Goal: Information Seeking & Learning: Learn about a topic

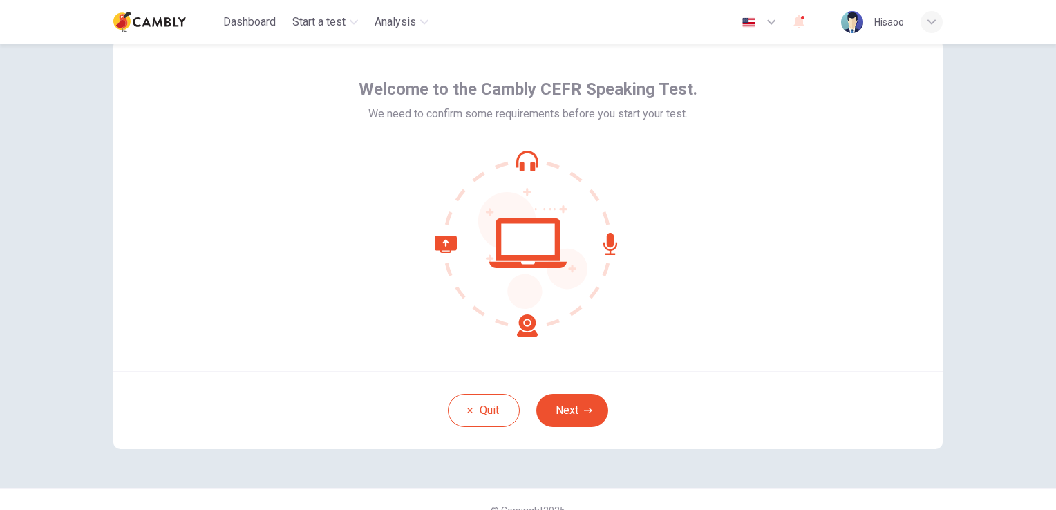
scroll to position [65, 0]
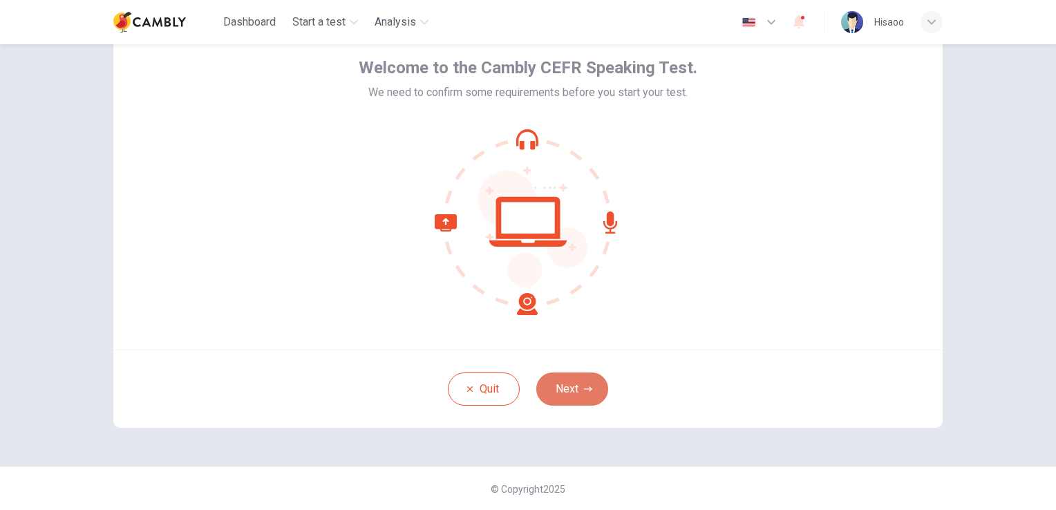
click at [569, 388] on button "Next" at bounding box center [572, 389] width 72 height 33
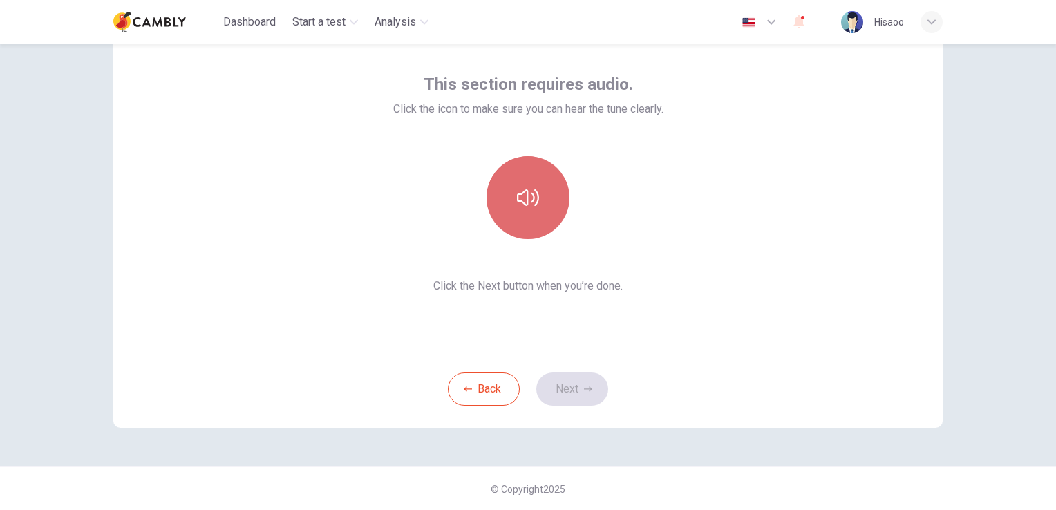
click at [539, 192] on button "button" at bounding box center [528, 197] width 83 height 83
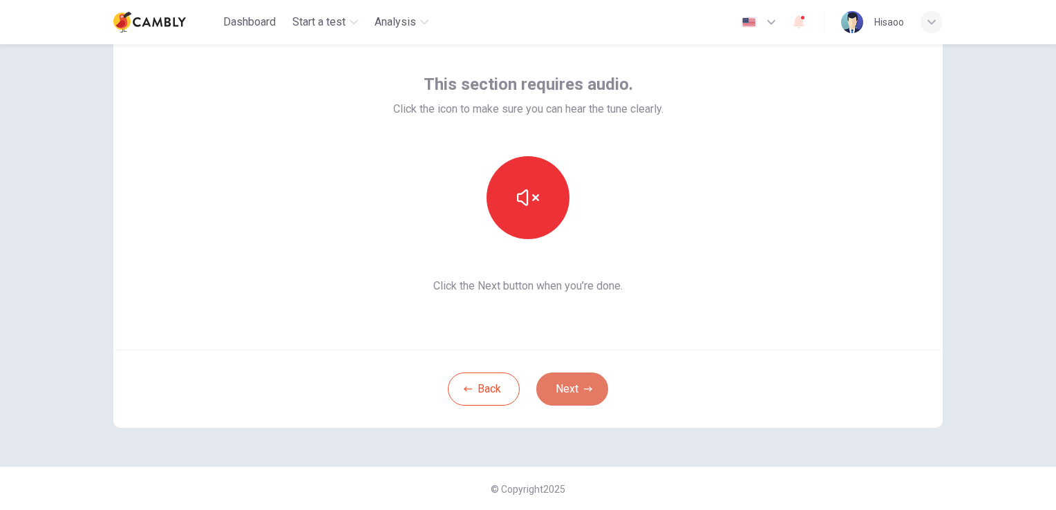
click at [570, 391] on button "Next" at bounding box center [572, 389] width 72 height 33
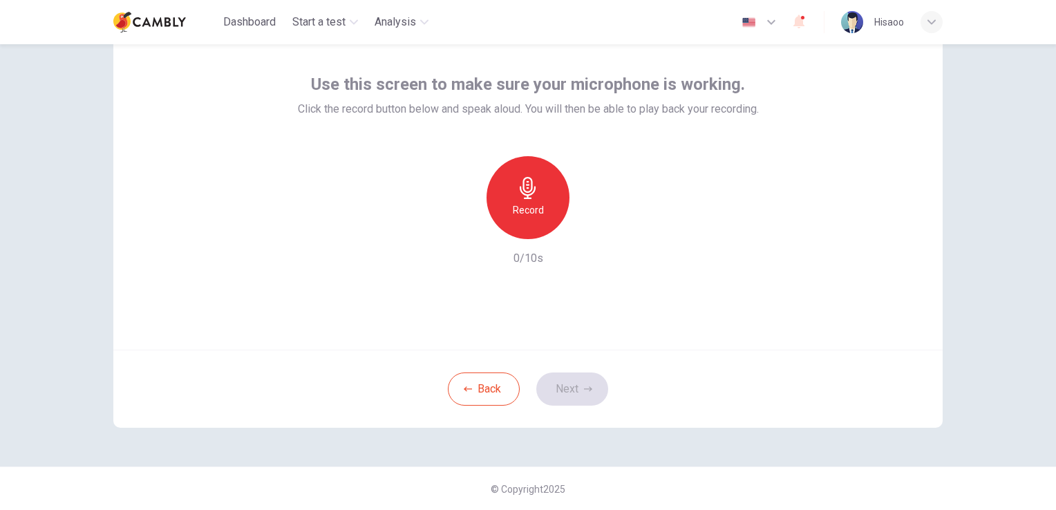
click at [533, 212] on h6 "Record" at bounding box center [528, 210] width 31 height 17
click at [585, 230] on icon "button" at bounding box center [592, 228] width 14 height 14
click at [578, 381] on button "Next" at bounding box center [572, 389] width 72 height 33
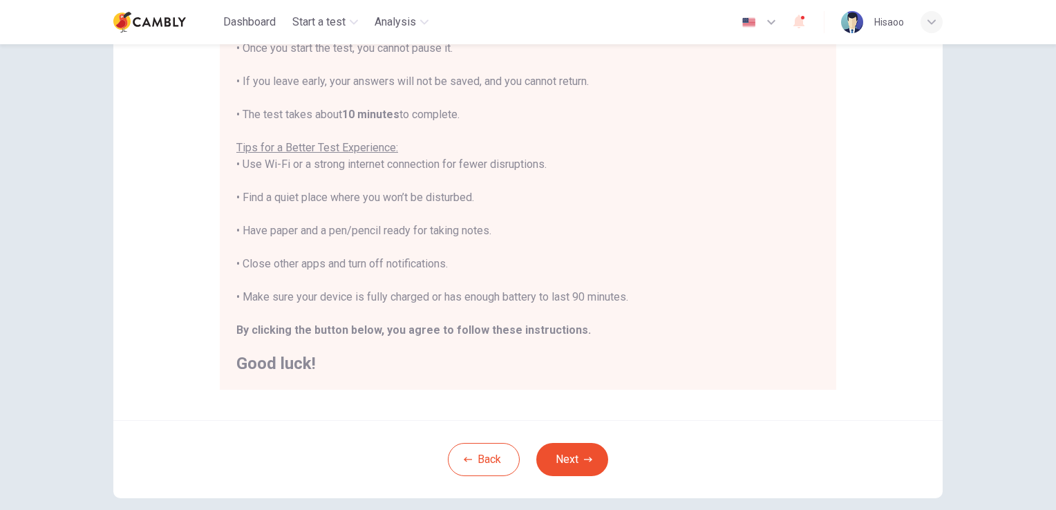
scroll to position [258, 0]
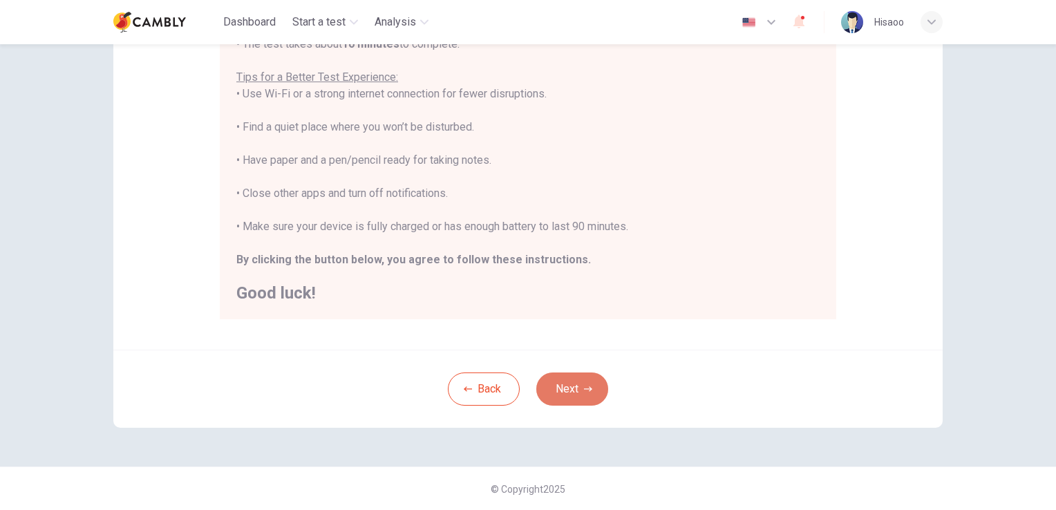
click at [577, 386] on button "Next" at bounding box center [572, 389] width 72 height 33
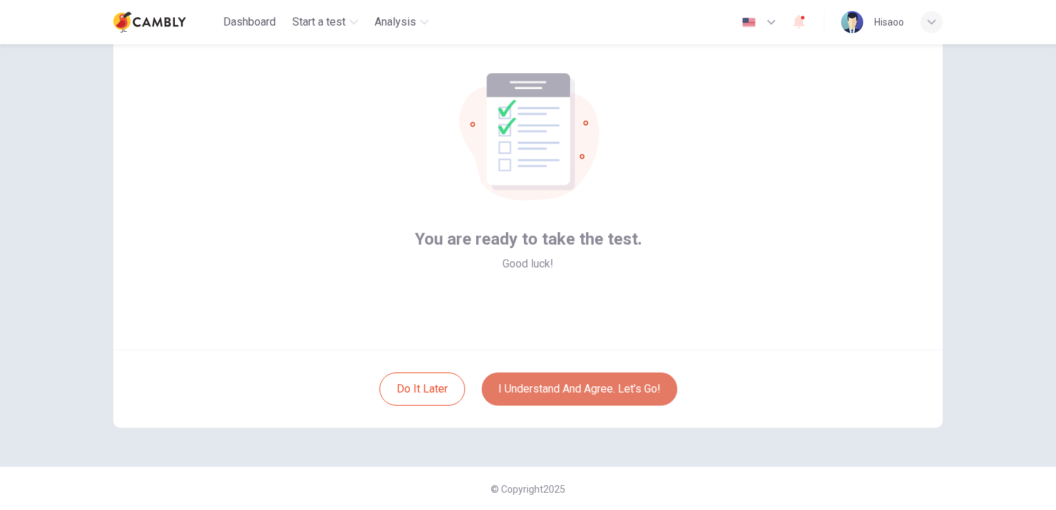
click at [577, 386] on button "I understand and agree. Let’s go!" at bounding box center [580, 389] width 196 height 33
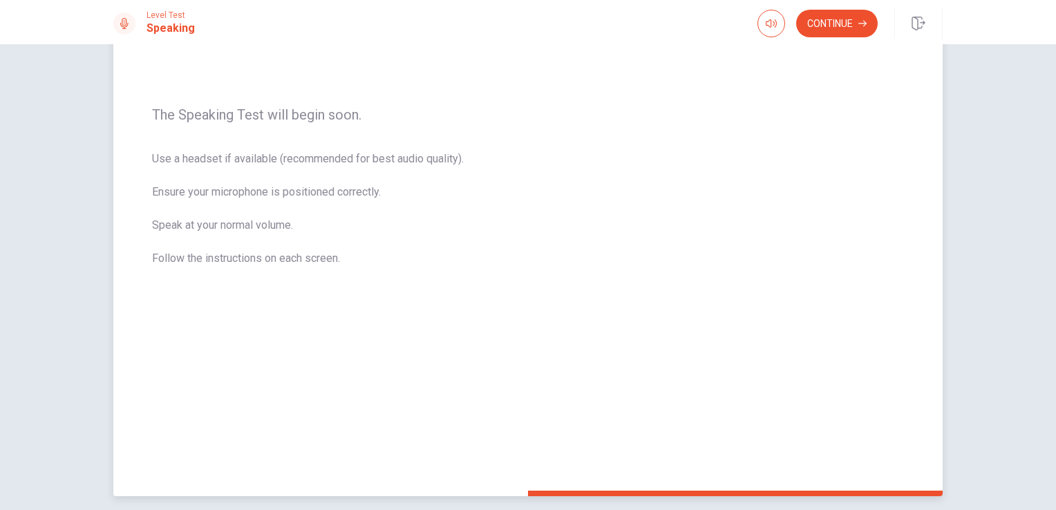
scroll to position [97, 0]
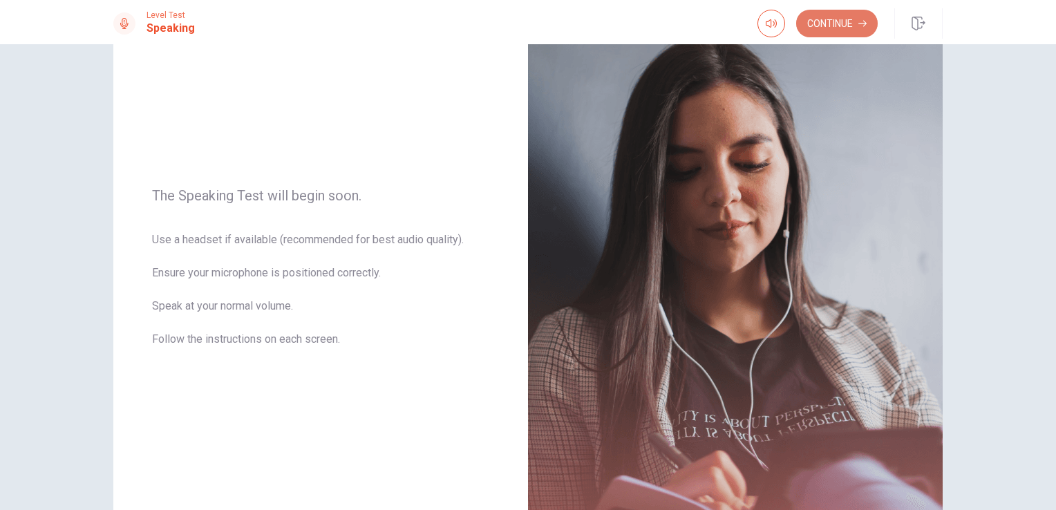
click at [822, 31] on button "Continue" at bounding box center [837, 24] width 82 height 28
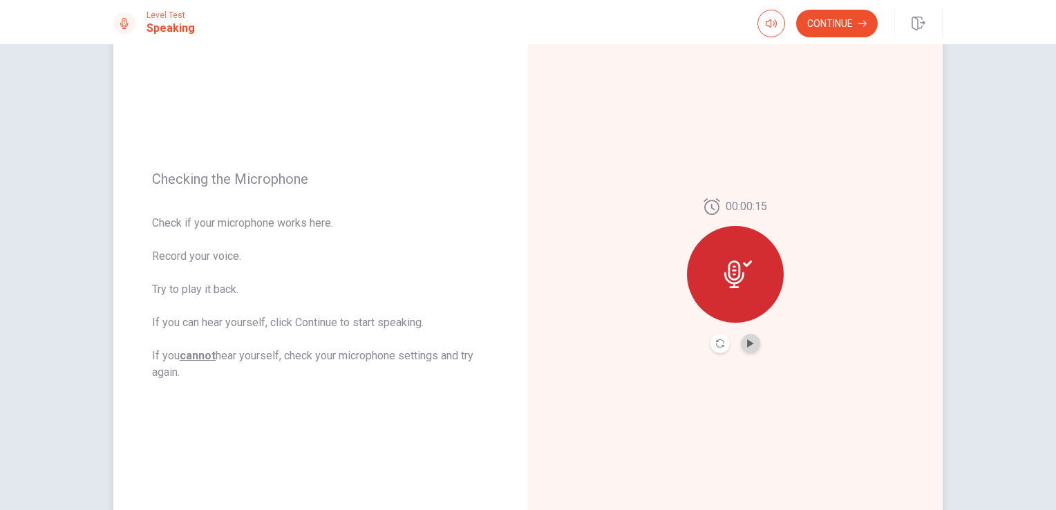
click at [752, 342] on button "Play Audio" at bounding box center [750, 343] width 19 height 19
click at [752, 342] on button "Pause Audio" at bounding box center [750, 343] width 19 height 19
click at [830, 35] on button "Continue" at bounding box center [837, 24] width 82 height 28
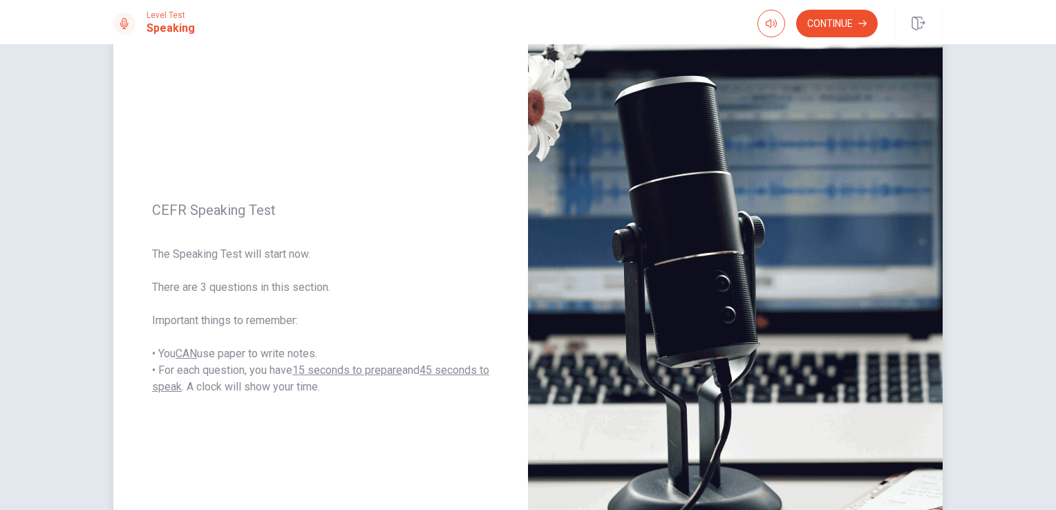
scroll to position [28, 0]
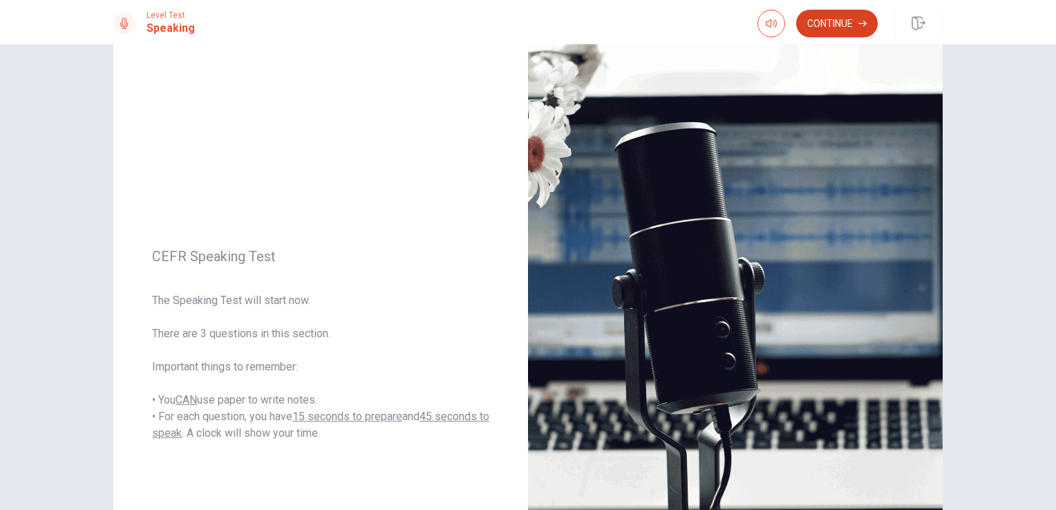
click at [831, 31] on button "Continue" at bounding box center [837, 24] width 82 height 28
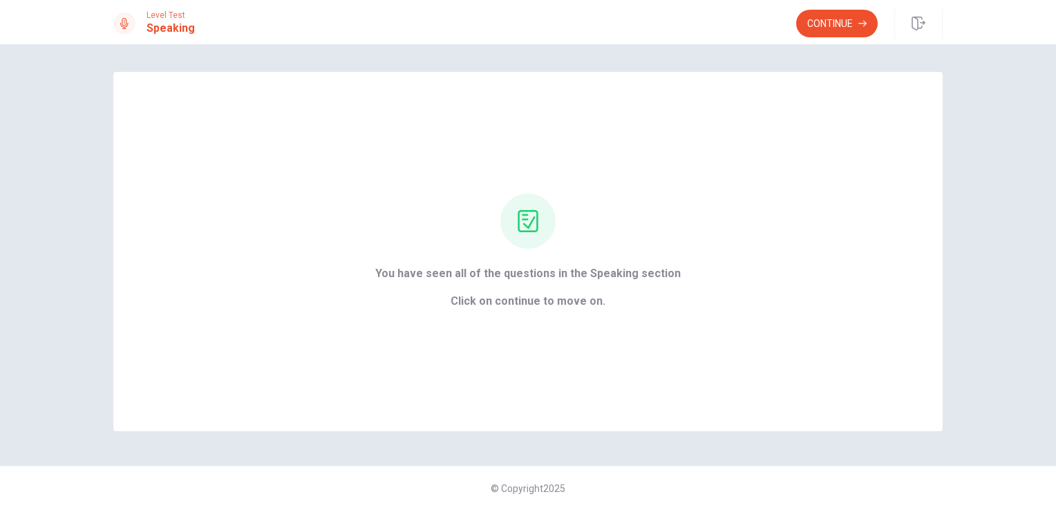
scroll to position [0, 0]
click at [808, 29] on button "Continue" at bounding box center [837, 24] width 82 height 28
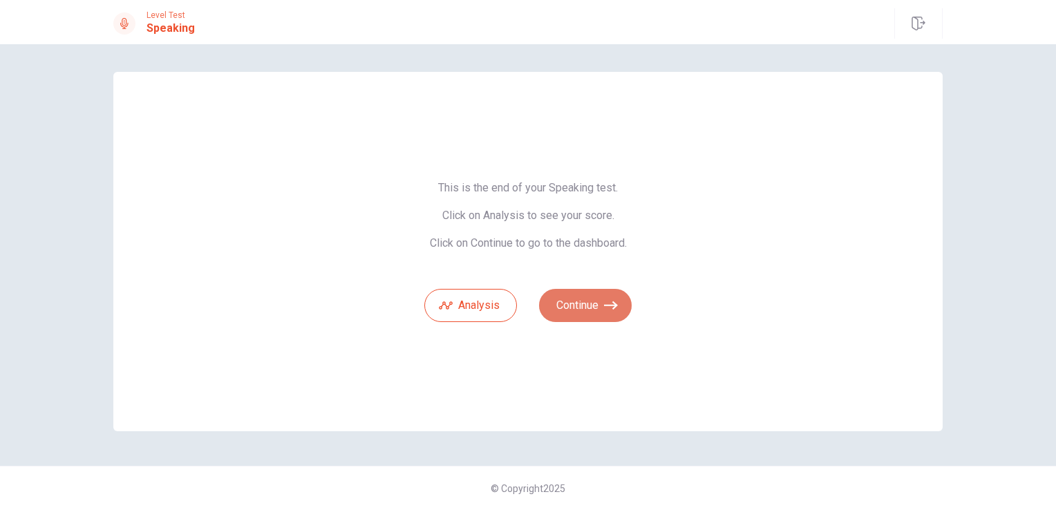
click at [592, 303] on button "Continue" at bounding box center [585, 305] width 93 height 33
